Goal: Task Accomplishment & Management: Use online tool/utility

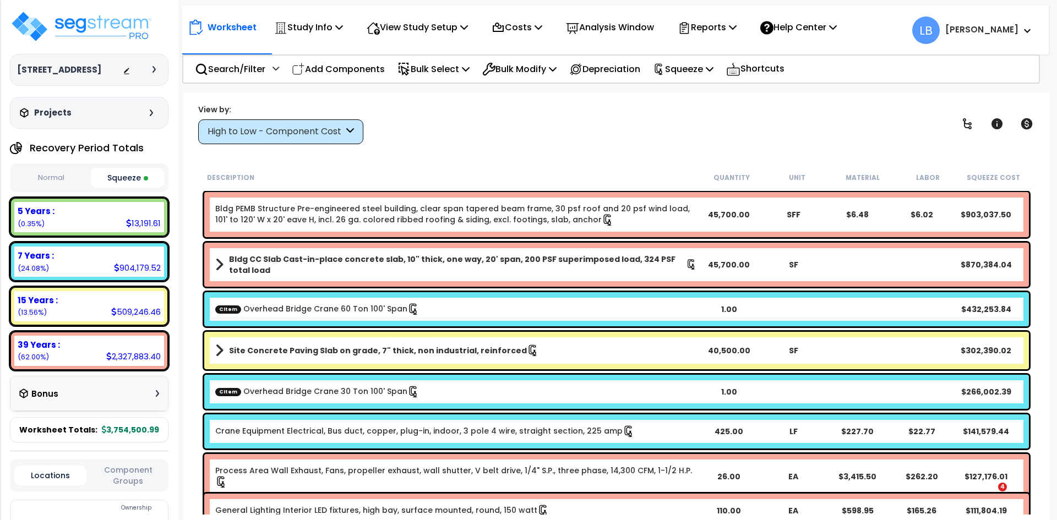
select select "2024"
click at [101, 26] on img at bounding box center [81, 26] width 143 height 33
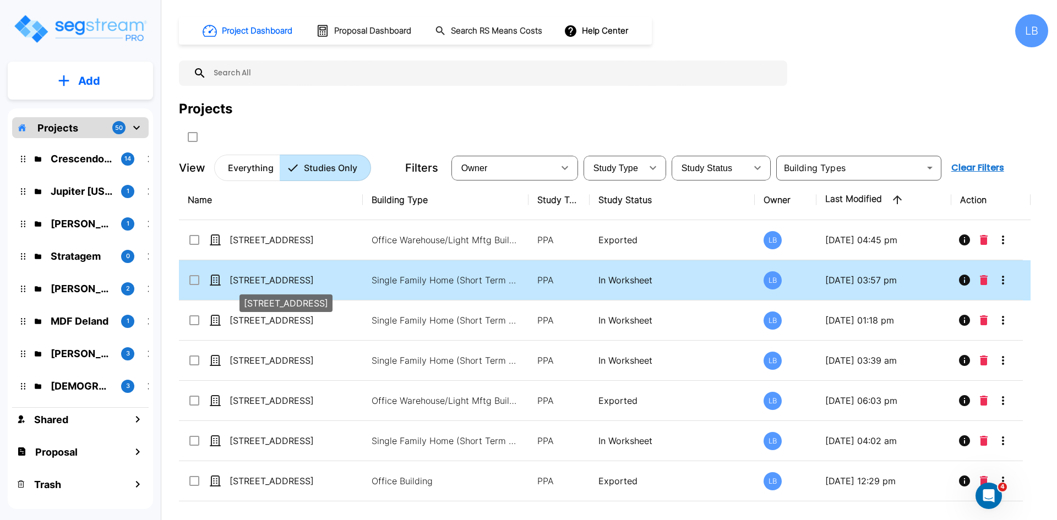
click at [275, 280] on p "[STREET_ADDRESS]" at bounding box center [284, 280] width 110 height 13
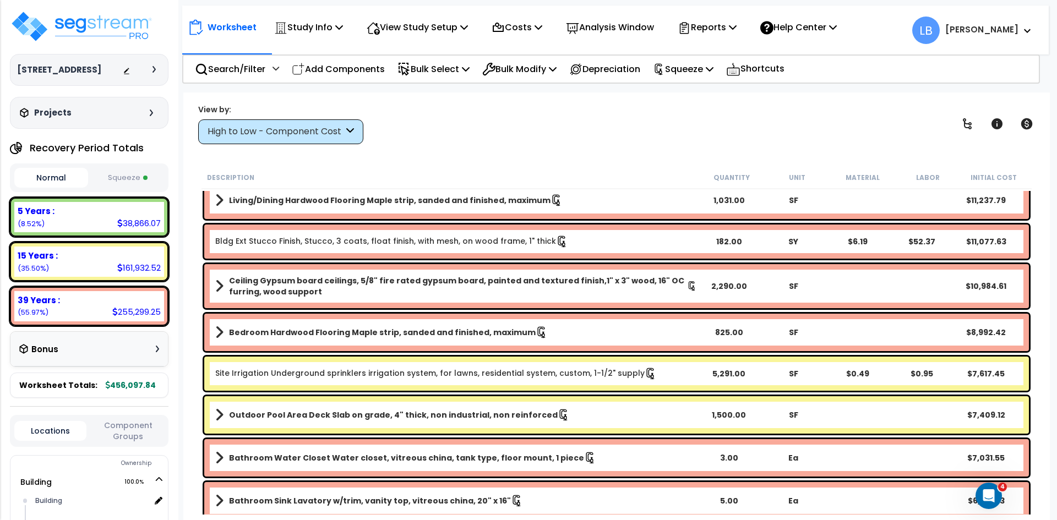
scroll to position [233, 0]
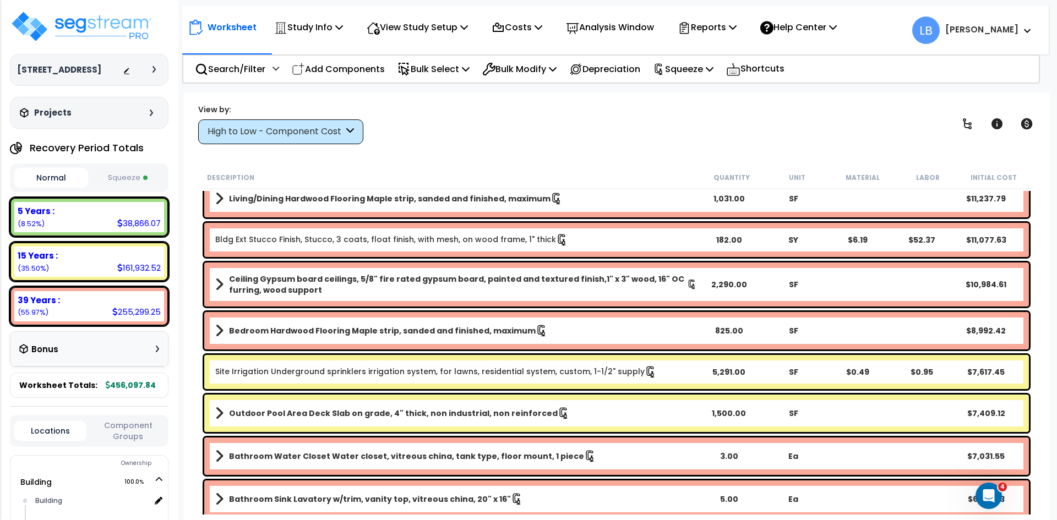
click at [286, 133] on div "High to Low - Component Cost" at bounding box center [275, 131] width 136 height 13
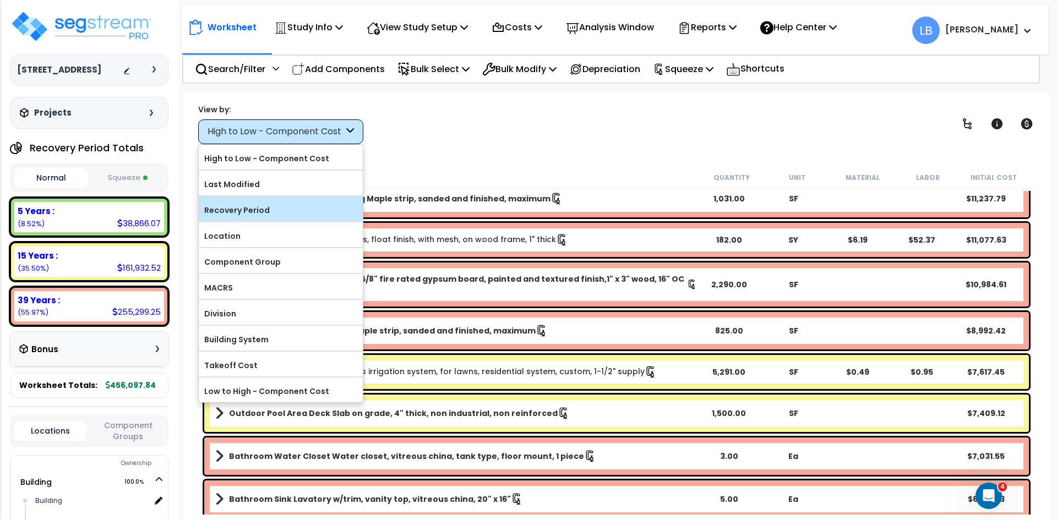
click at [266, 210] on label "Recovery Period" at bounding box center [281, 210] width 164 height 17
click at [0, 0] on input "Recovery Period" at bounding box center [0, 0] width 0 height 0
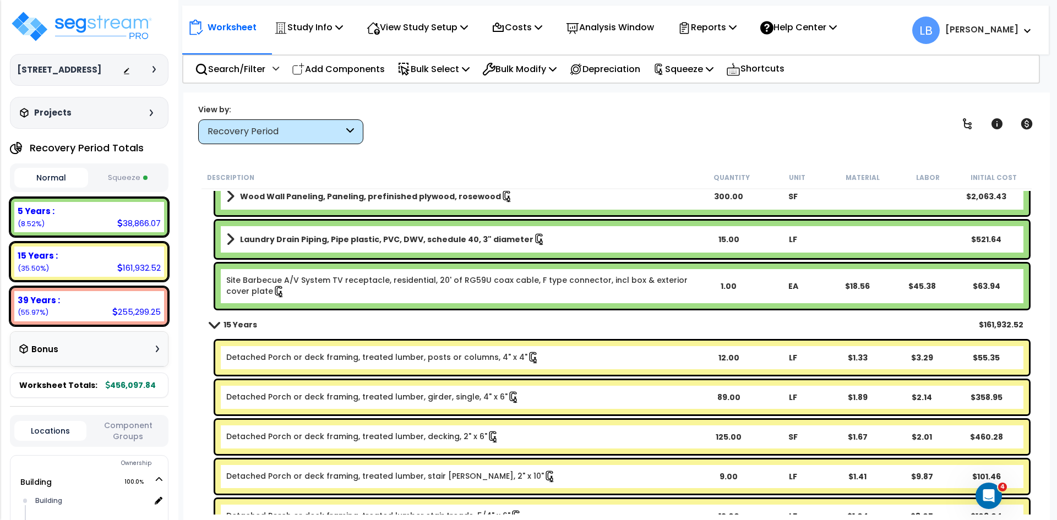
scroll to position [1503, 0]
click at [565, 125] on div "View by: Recovery Period High to Low - Component Cost" at bounding box center [616, 123] width 844 height 41
